Goal: Task Accomplishment & Management: Use online tool/utility

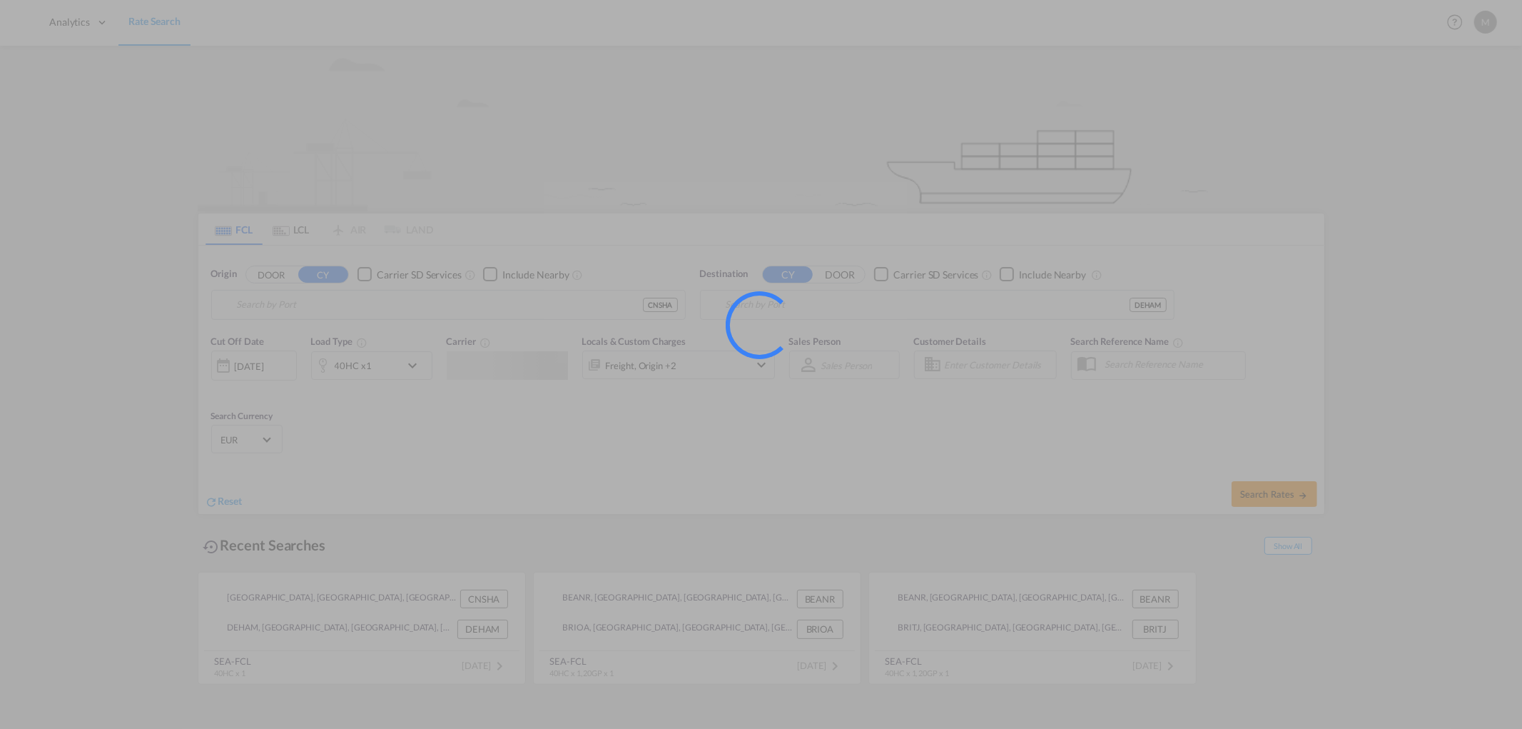
type input "[GEOGRAPHIC_DATA], [GEOGRAPHIC_DATA]"
type input "Hamburg, DEHAM"
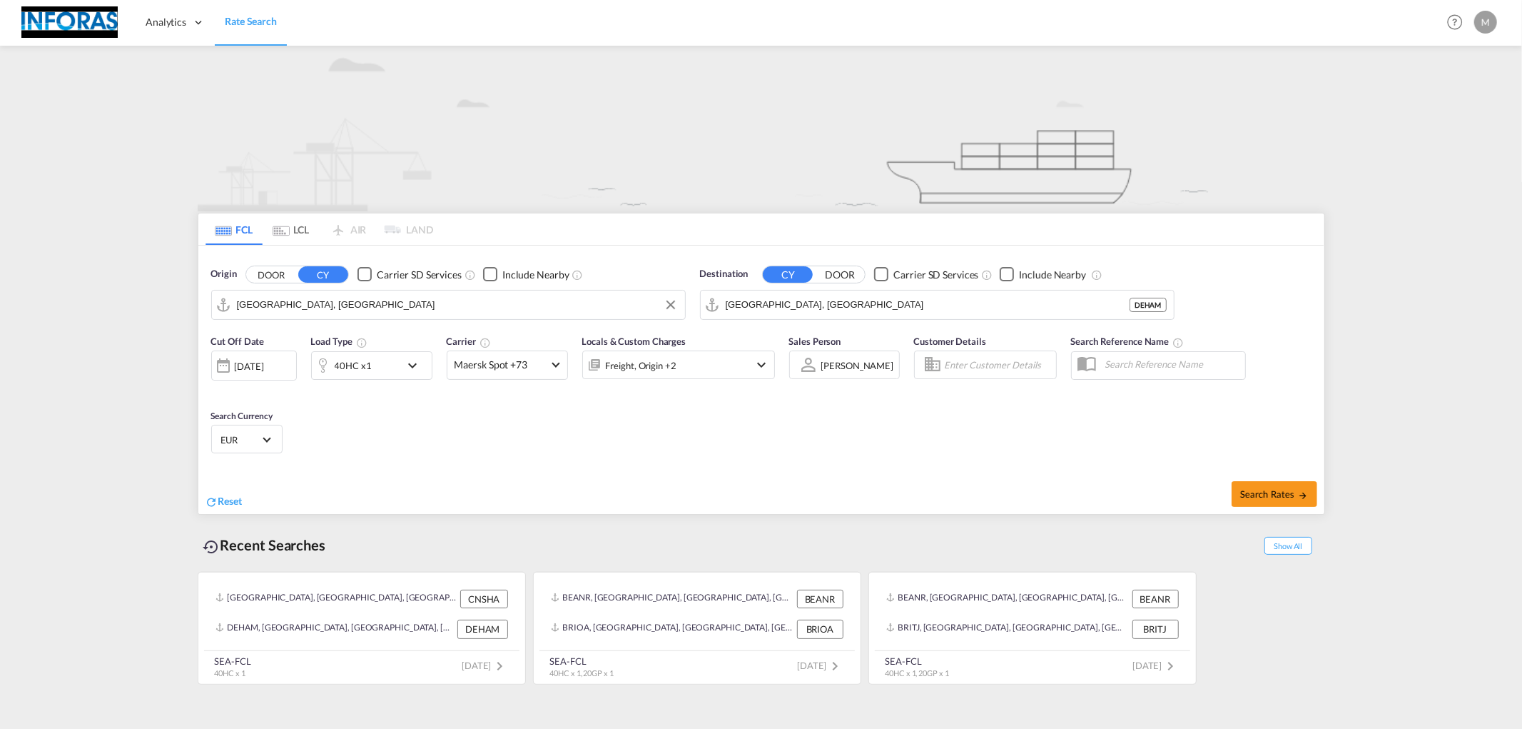
click at [359, 305] on input "Shanghai, CNSHA" at bounding box center [457, 304] width 441 height 21
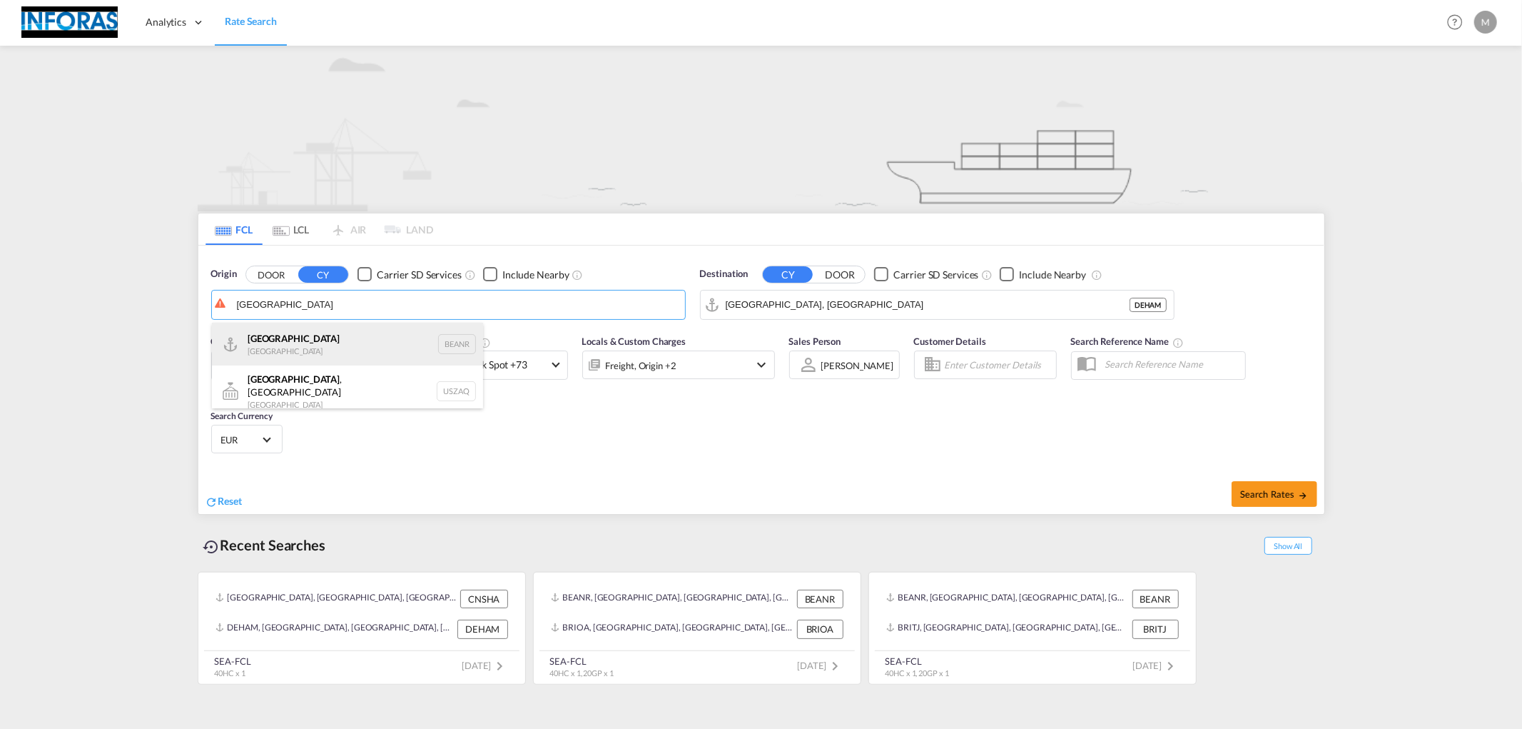
click at [280, 340] on div "Antwerp Belgium BEANR" at bounding box center [347, 344] width 271 height 43
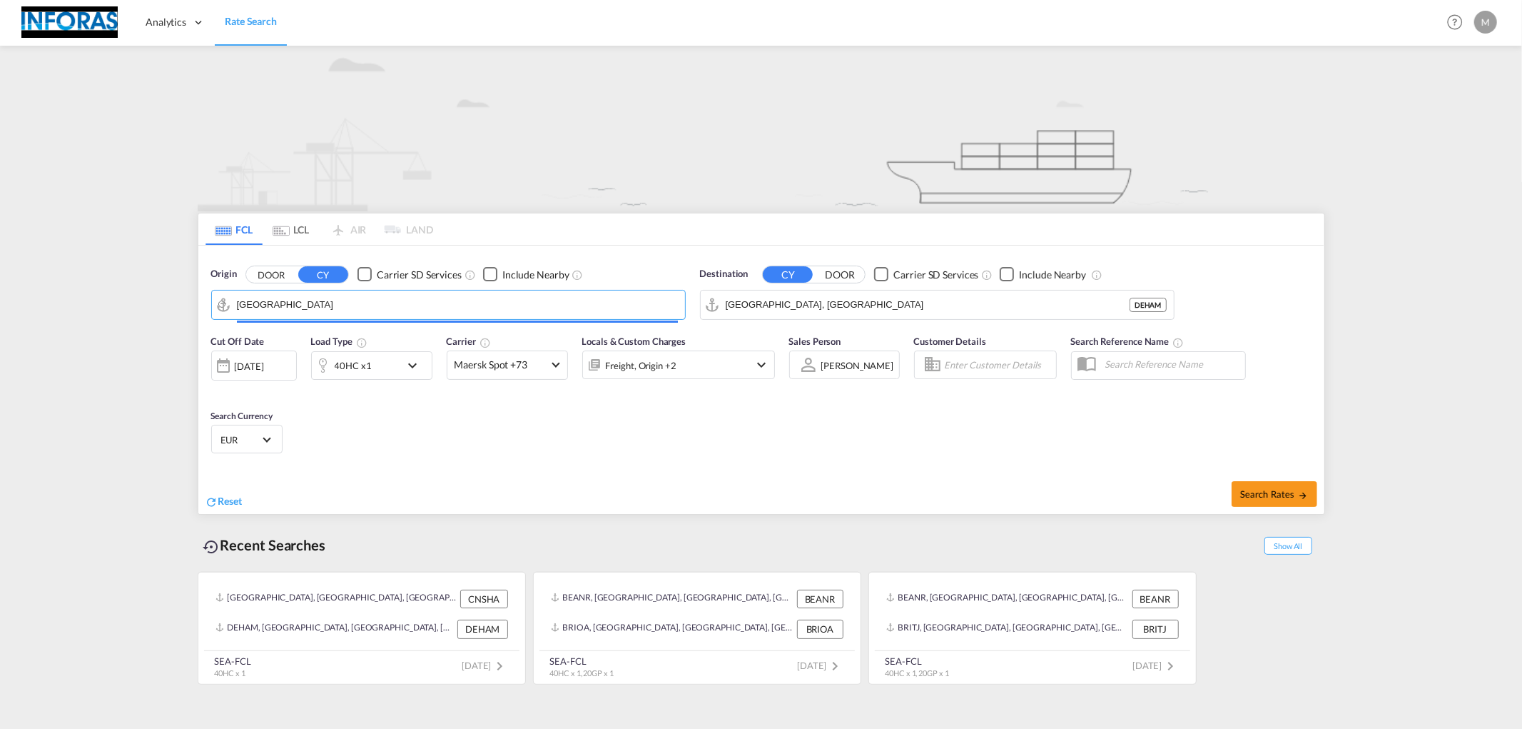
type input "Antwerp, BEANR"
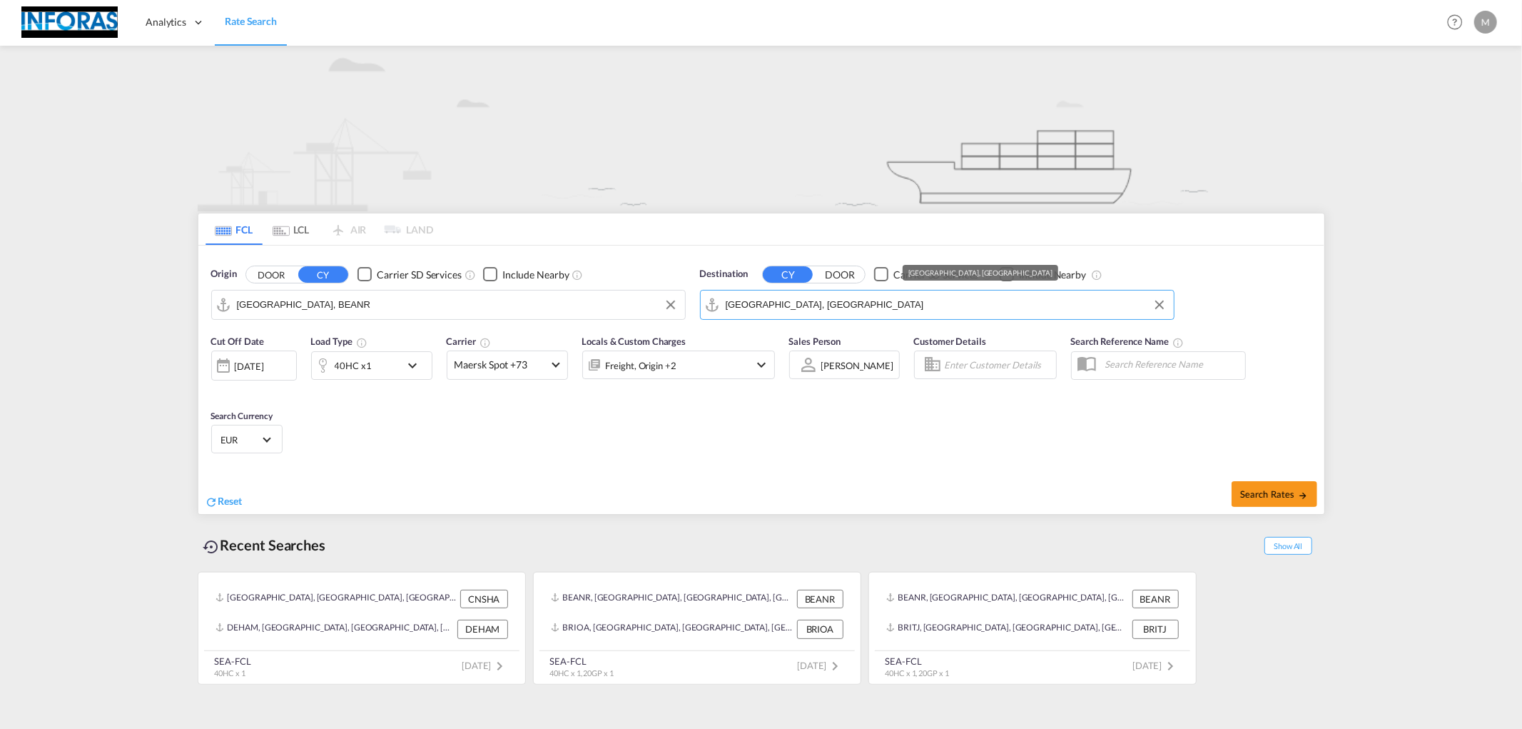
click at [826, 294] on input "Hamburg, DEHAM" at bounding box center [946, 304] width 441 height 21
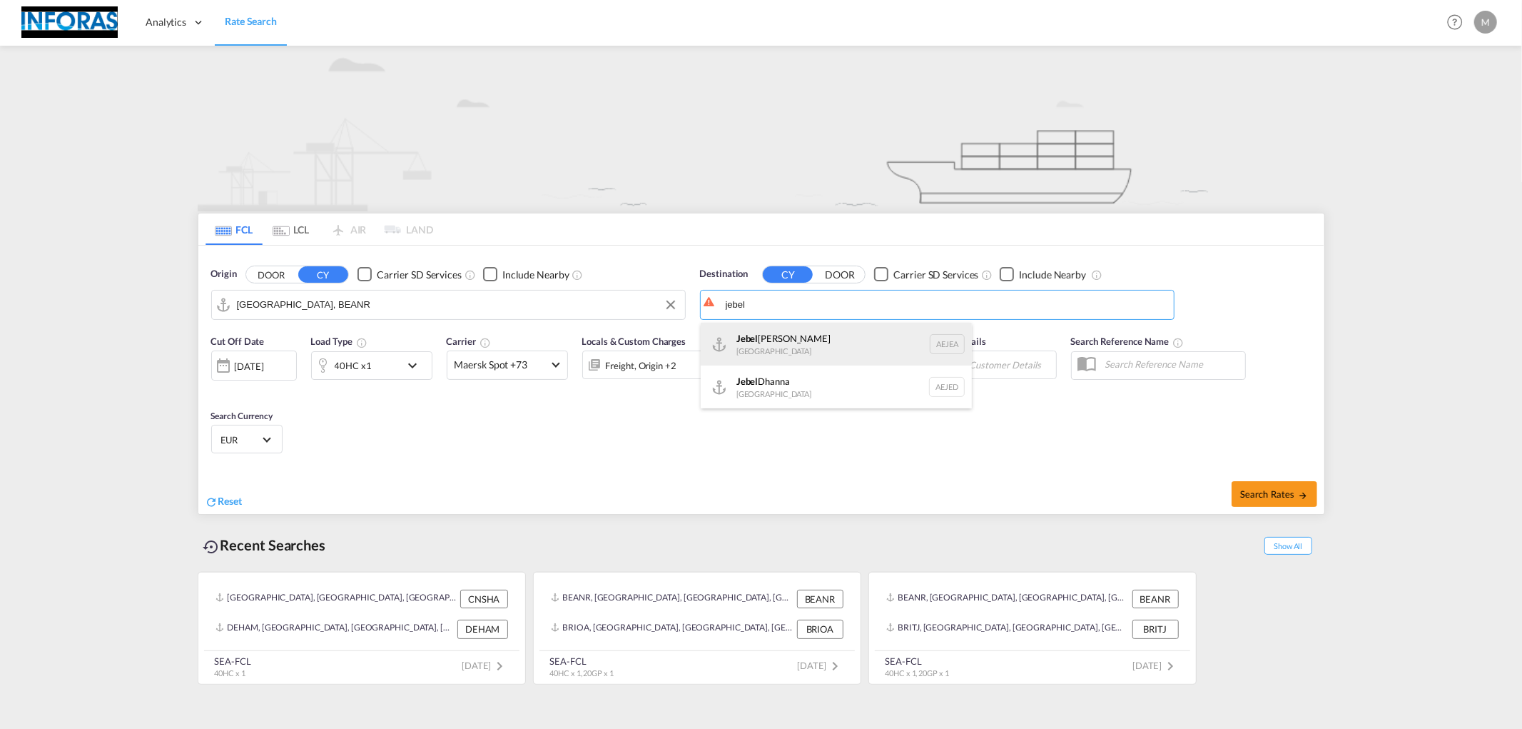
click at [786, 343] on div "Jebel Ali United Arab Emirates AEJEA" at bounding box center [836, 344] width 271 height 43
type input "Jebel Ali, AEJEA"
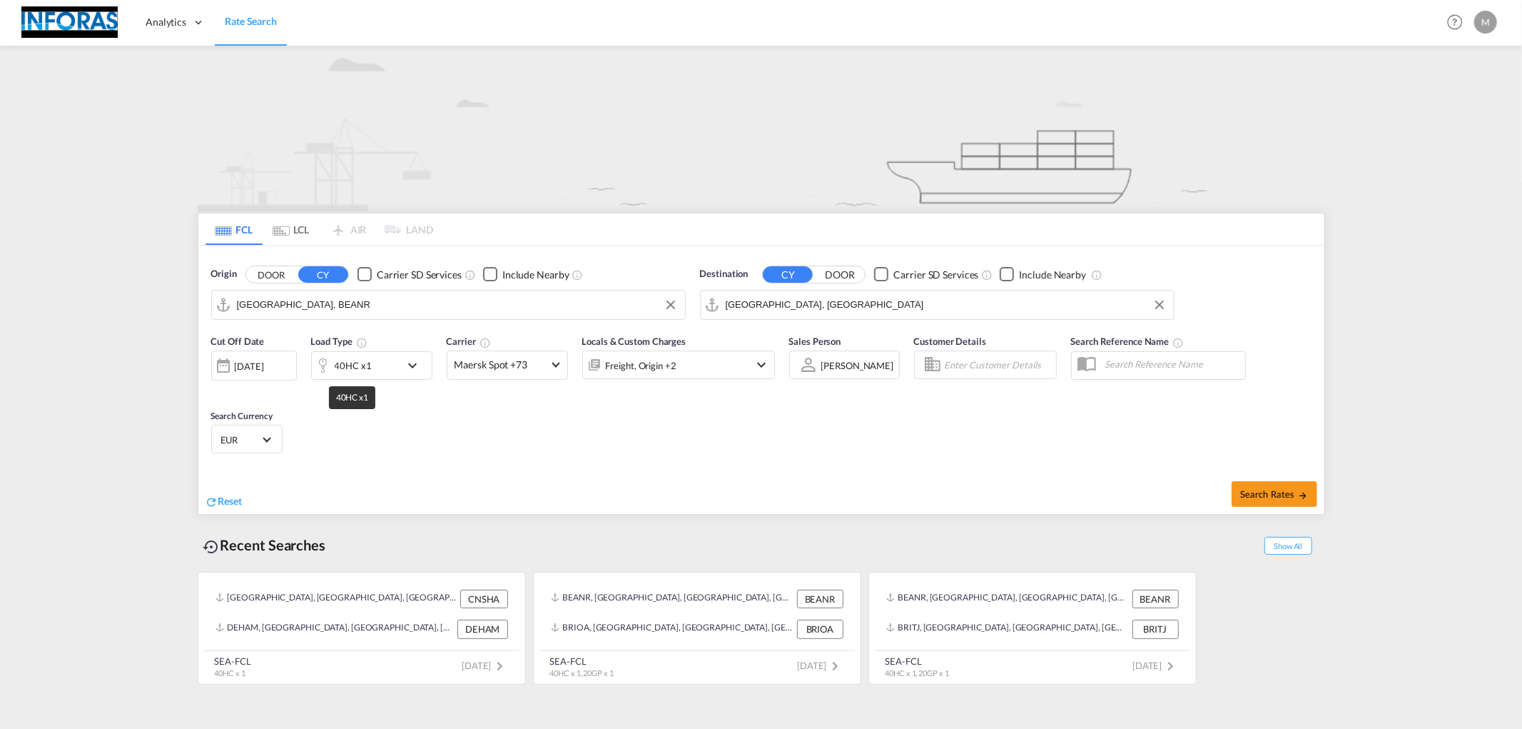
click at [360, 369] on div "40HC x1" at bounding box center [353, 365] width 37 height 20
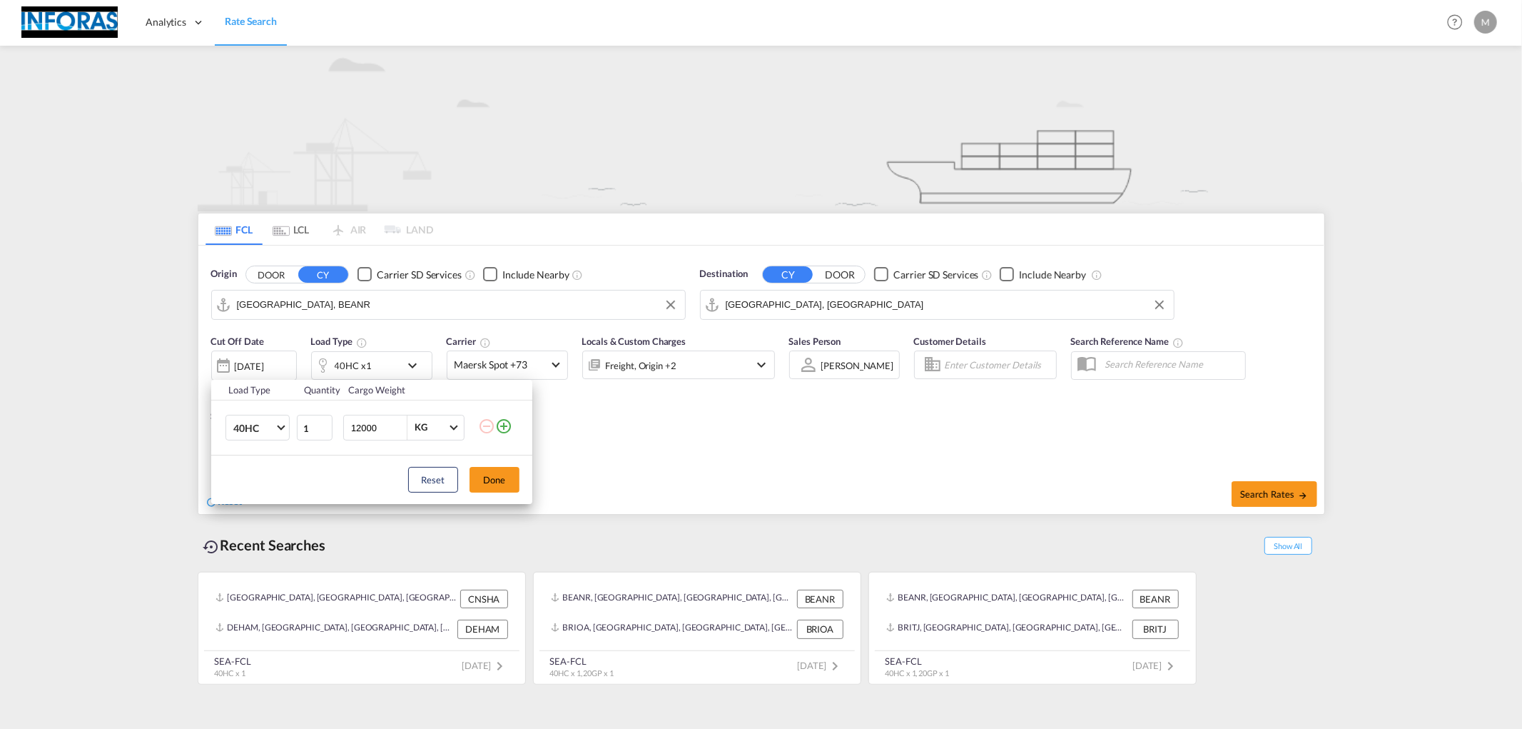
click at [502, 428] on md-icon "icon-plus-circle-outline" at bounding box center [503, 426] width 17 height 17
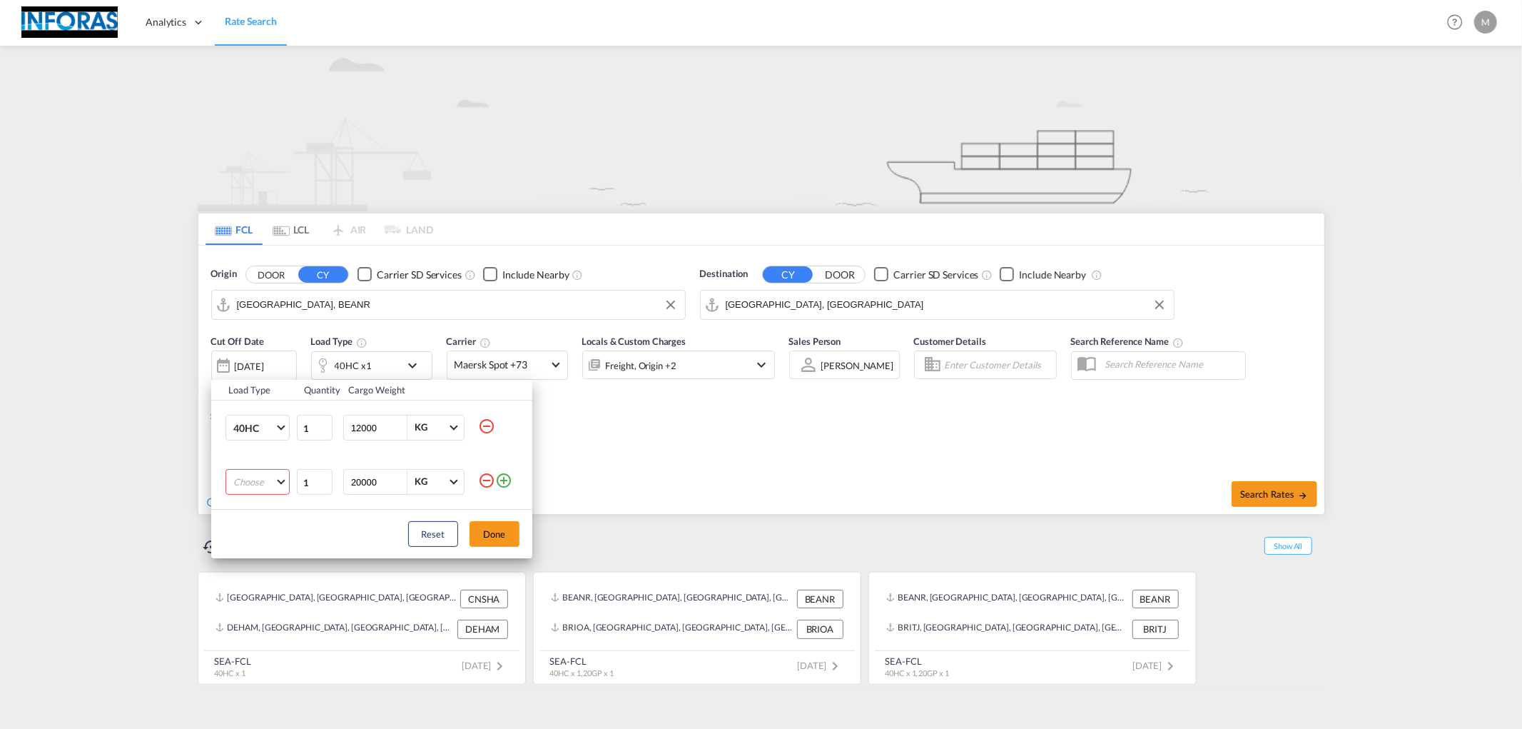
click at [261, 477] on md-select "Choose 20GP 40GP 40HC 45HC 20RE 40RE 40HR 20OT 40OT 20FR 40FR 40NR 20NR 45S 20T…" at bounding box center [258, 482] width 64 height 26
click at [260, 479] on md-option "20GP" at bounding box center [269, 482] width 97 height 34
drag, startPoint x: 378, startPoint y: 483, endPoint x: 340, endPoint y: 427, distance: 67.9
click at [302, 480] on tr "20GP 1 20000 KG KG" at bounding box center [371, 482] width 321 height 54
type input "8000"
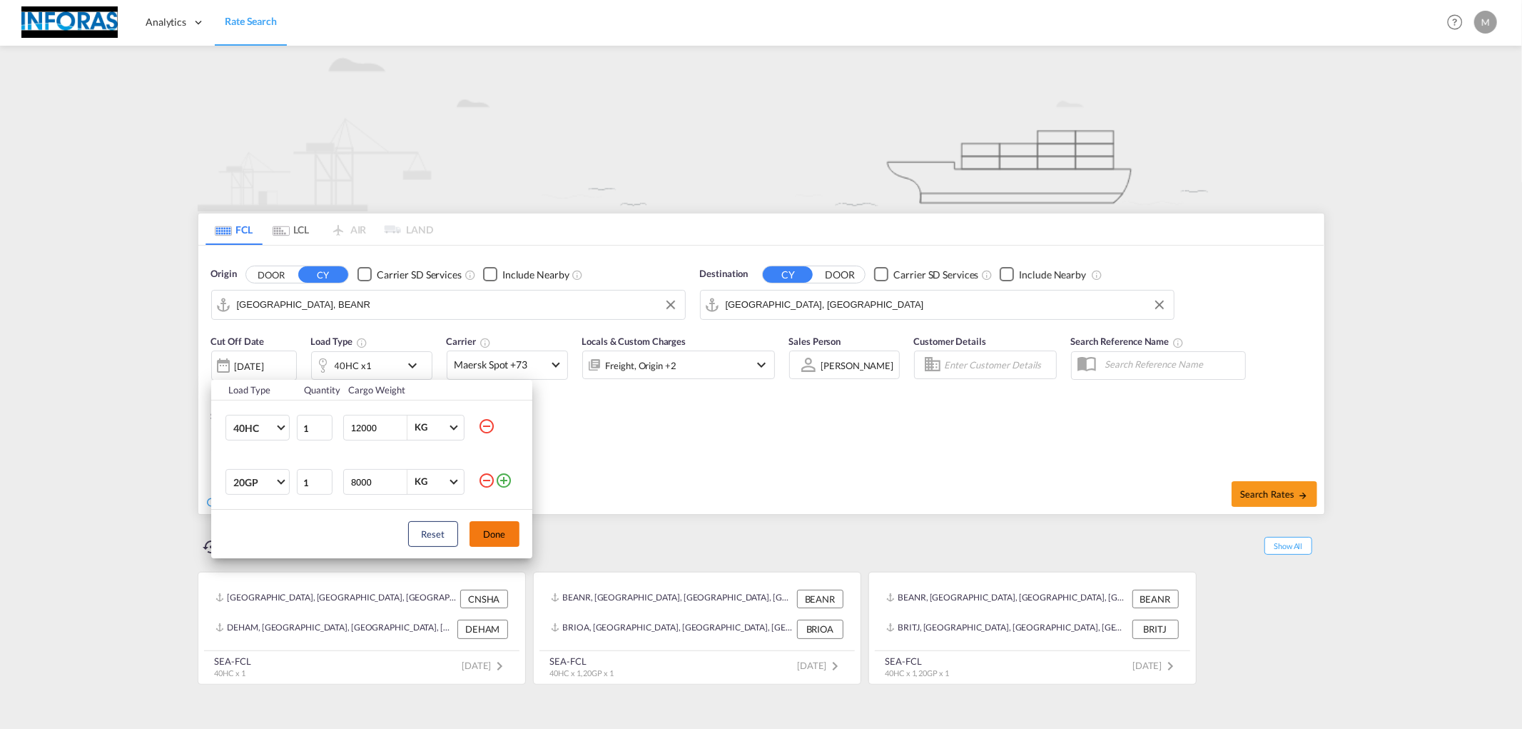
click at [501, 540] on button "Done" at bounding box center [495, 534] width 50 height 26
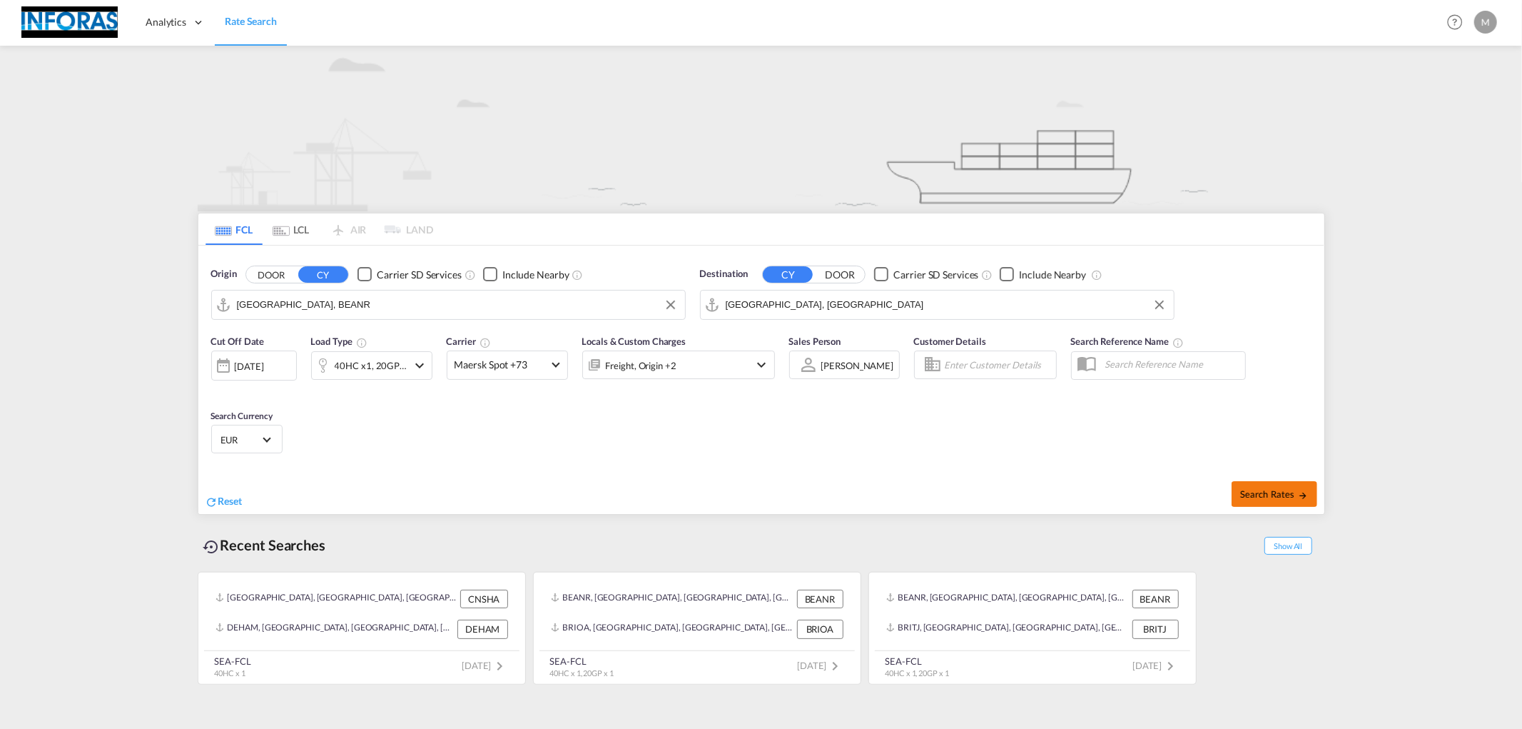
click at [1267, 495] on span "Search Rates" at bounding box center [1274, 493] width 69 height 11
type input "BEANR to AEJEA / 11 Aug 2025"
